Goal: Task Accomplishment & Management: Use online tool/utility

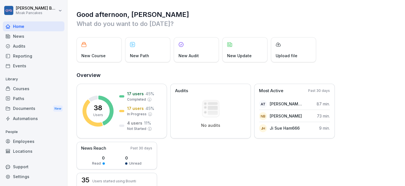
scroll to position [105, 0]
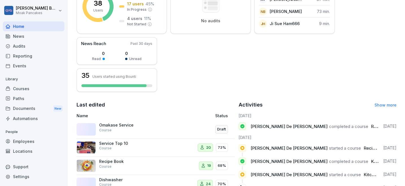
click at [31, 90] on div "Courses" at bounding box center [34, 89] width 62 height 10
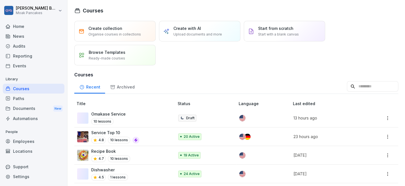
click at [111, 114] on p "Omakase Service" at bounding box center [108, 114] width 34 height 6
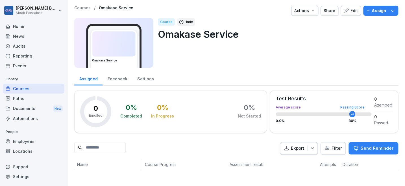
click at [346, 11] on div "Edit" at bounding box center [351, 11] width 14 height 6
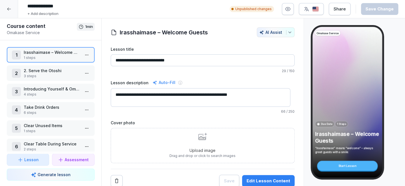
scroll to position [5, 0]
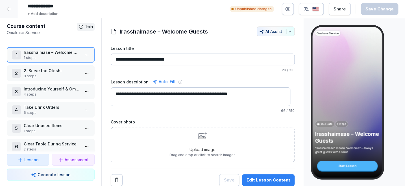
click at [49, 73] on p "2. Serve the Otoshi" at bounding box center [52, 71] width 56 height 6
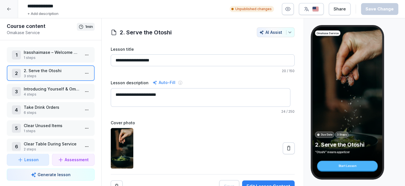
click at [66, 93] on p "4 steps" at bounding box center [52, 94] width 56 height 5
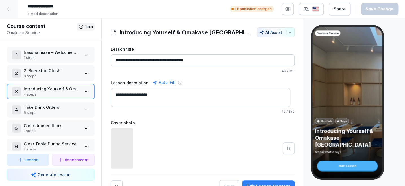
click at [63, 111] on p "6 steps" at bounding box center [52, 112] width 56 height 5
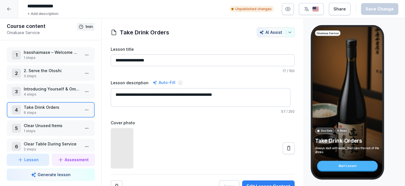
click at [57, 112] on p "6 steps" at bounding box center [52, 112] width 56 height 5
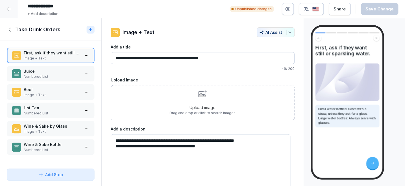
click at [9, 29] on icon at bounding box center [9, 30] width 2 height 4
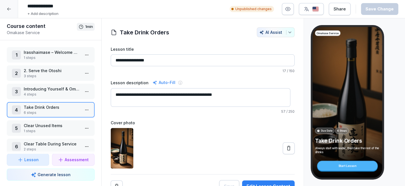
click at [286, 148] on icon at bounding box center [289, 149] width 6 height 6
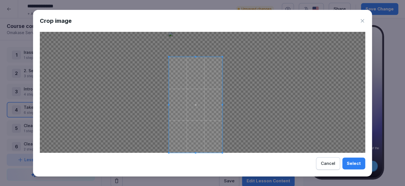
click at [237, 57] on div at bounding box center [202, 92] width 325 height 121
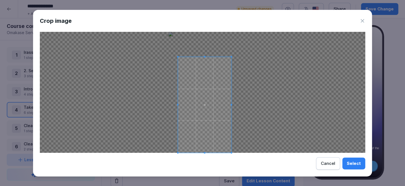
click at [218, 76] on span at bounding box center [204, 105] width 53 height 96
click at [215, 76] on span at bounding box center [201, 105] width 53 height 96
click at [352, 161] on div "Select" at bounding box center [354, 164] width 14 height 6
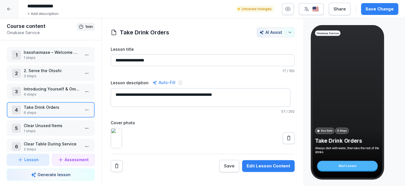
click at [56, 111] on p "6 steps" at bounding box center [52, 112] width 56 height 5
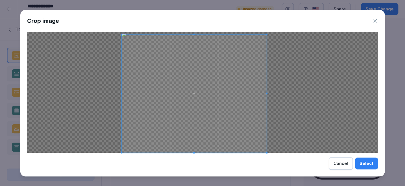
click at [266, 34] on span at bounding box center [266, 34] width 1 height 1
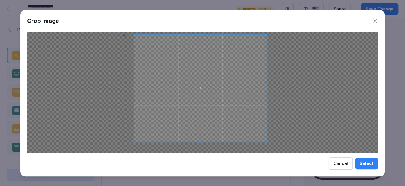
click at [133, 141] on span at bounding box center [133, 141] width 1 height 1
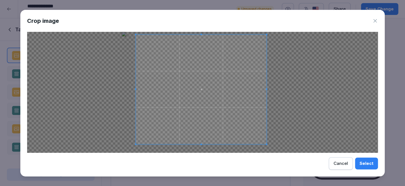
click at [135, 144] on span at bounding box center [135, 144] width 1 height 1
click at [366, 166] on div "Select" at bounding box center [367, 164] width 14 height 6
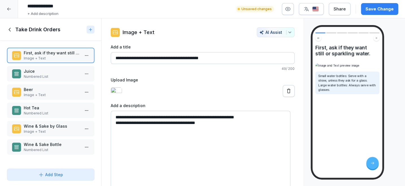
click at [62, 74] on p "Numbered List" at bounding box center [52, 76] width 56 height 5
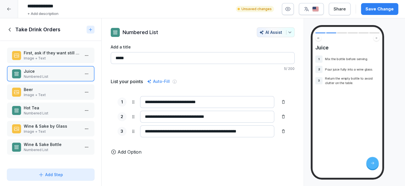
click at [61, 89] on p "Beer" at bounding box center [52, 90] width 56 height 6
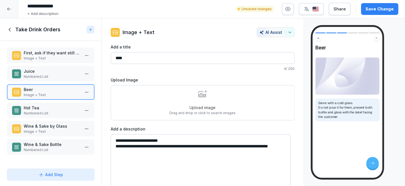
click at [50, 130] on p "Image + Text" at bounding box center [52, 131] width 56 height 5
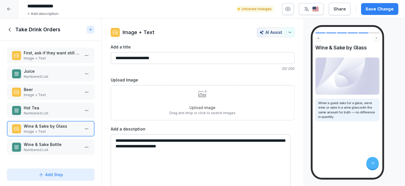
click at [55, 109] on p "Hot Tea" at bounding box center [52, 108] width 56 height 6
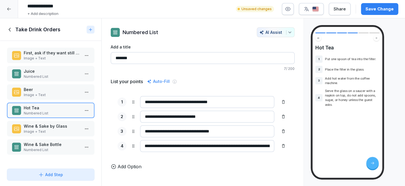
click at [56, 94] on p "Image + Text" at bounding box center [52, 95] width 56 height 5
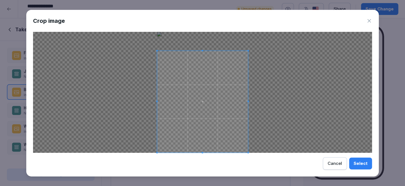
click at [206, 51] on div at bounding box center [202, 102] width 91 height 102
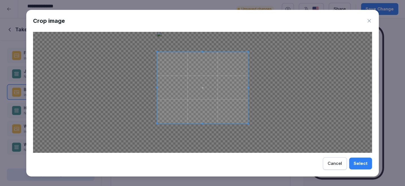
click at [203, 123] on div at bounding box center [202, 88] width 91 height 72
click at [358, 166] on div "Select" at bounding box center [361, 164] width 14 height 6
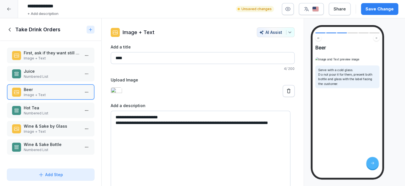
click at [11, 29] on icon at bounding box center [10, 30] width 6 height 6
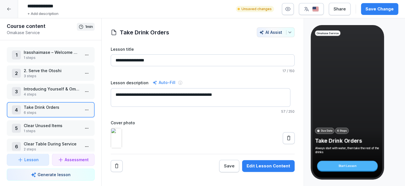
click at [46, 126] on p "Clear Unused Items" at bounding box center [52, 126] width 56 height 6
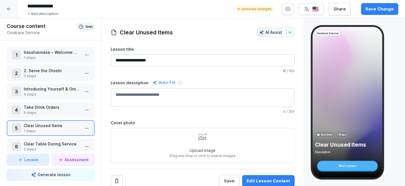
scroll to position [5, 0]
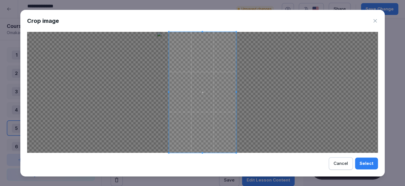
click at [221, 121] on span at bounding box center [202, 92] width 67 height 121
click at [367, 164] on div "Select" at bounding box center [367, 164] width 14 height 6
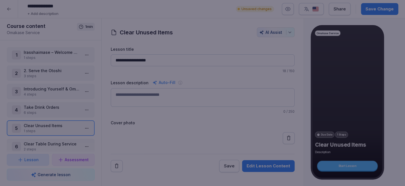
scroll to position [0, 0]
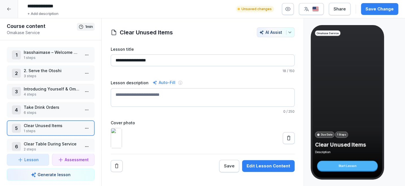
click at [286, 141] on icon at bounding box center [289, 139] width 6 height 6
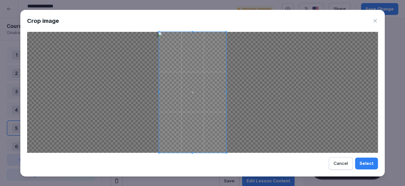
click at [209, 103] on span at bounding box center [192, 92] width 67 height 121
click at [366, 165] on div "Select" at bounding box center [367, 164] width 14 height 6
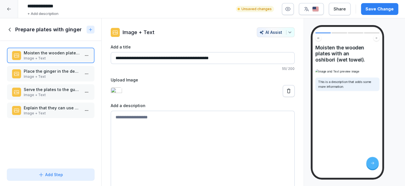
scroll to position [40, 0]
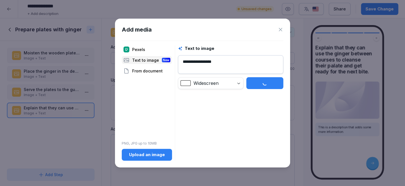
scroll to position [40, 0]
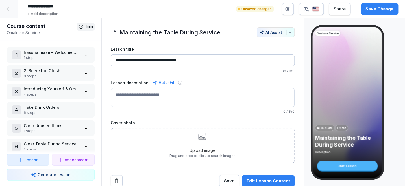
scroll to position [82, 0]
